Goal: Information Seeking & Learning: Find specific fact

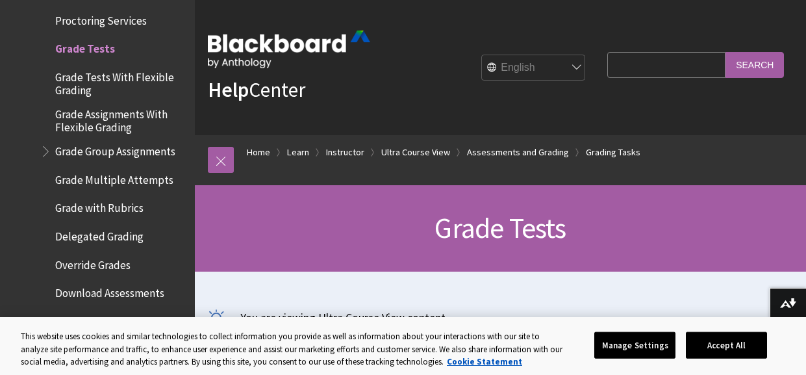
click at [607, 64] on input "Search Query" at bounding box center [666, 64] width 118 height 25
type input "[PERSON_NAME]"
click at [764, 60] on input "Search" at bounding box center [754, 64] width 58 height 25
click at [768, 64] on input "Search" at bounding box center [754, 64] width 58 height 25
